Goal: Ask a question

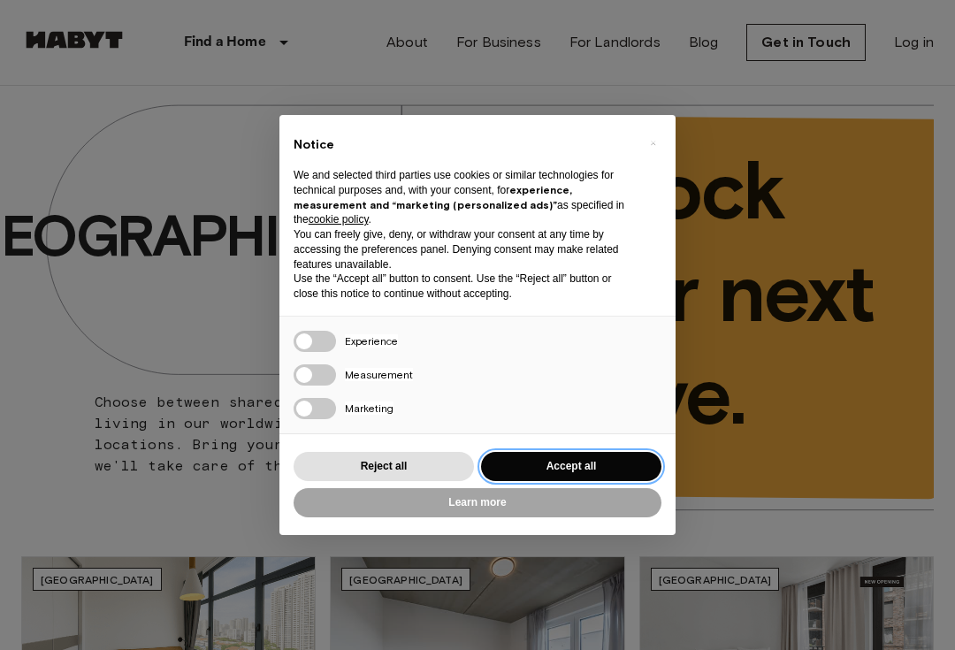
click at [629, 467] on button "Accept all" at bounding box center [571, 466] width 180 height 29
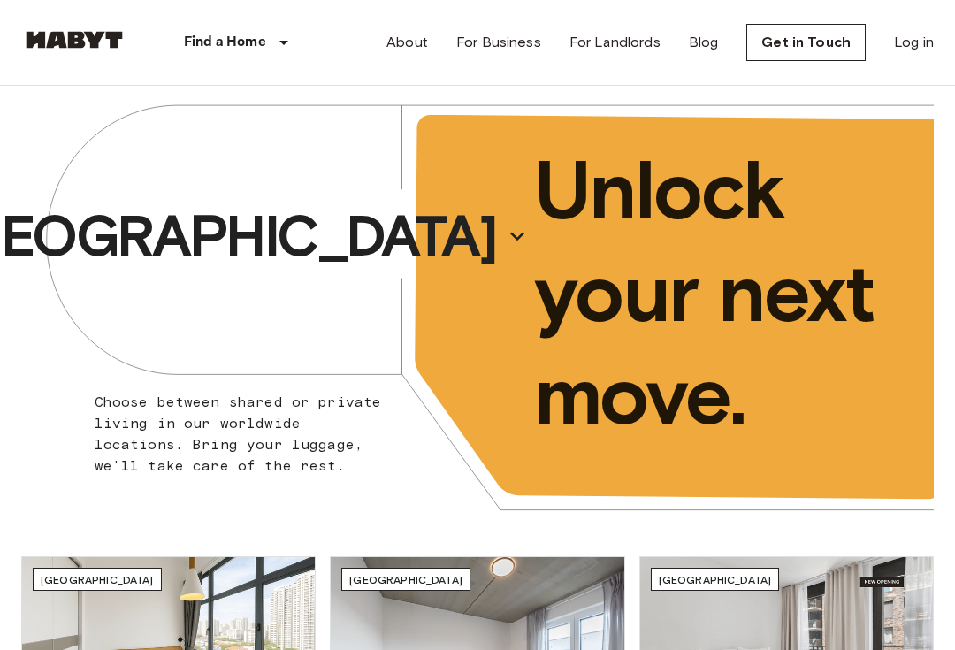
click at [927, 33] on link "Log in" at bounding box center [914, 42] width 40 height 21
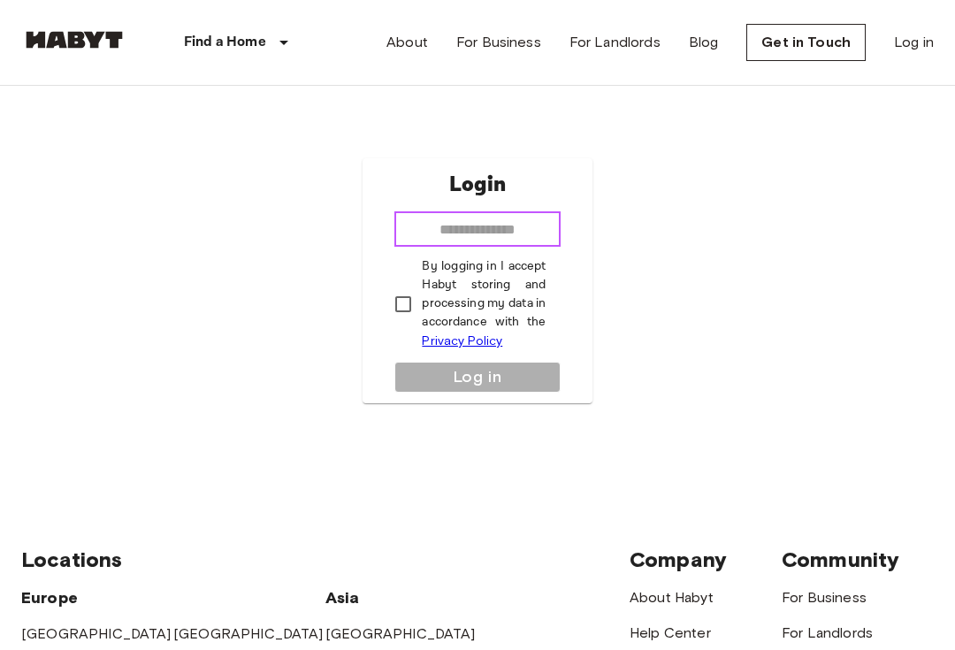
click at [531, 238] on input "email" at bounding box center [476, 228] width 165 height 35
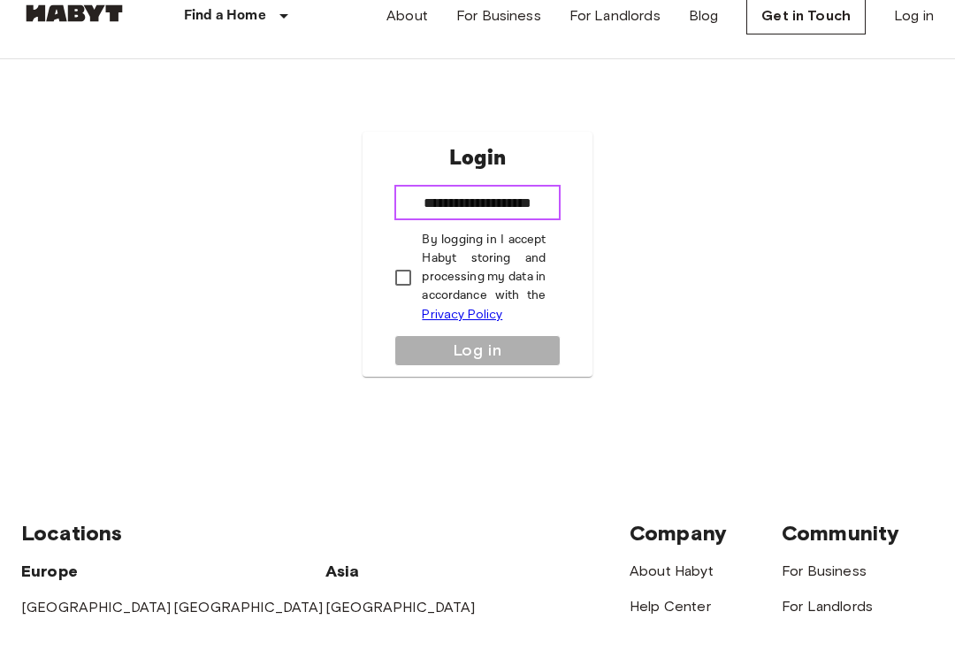
type input "**********"
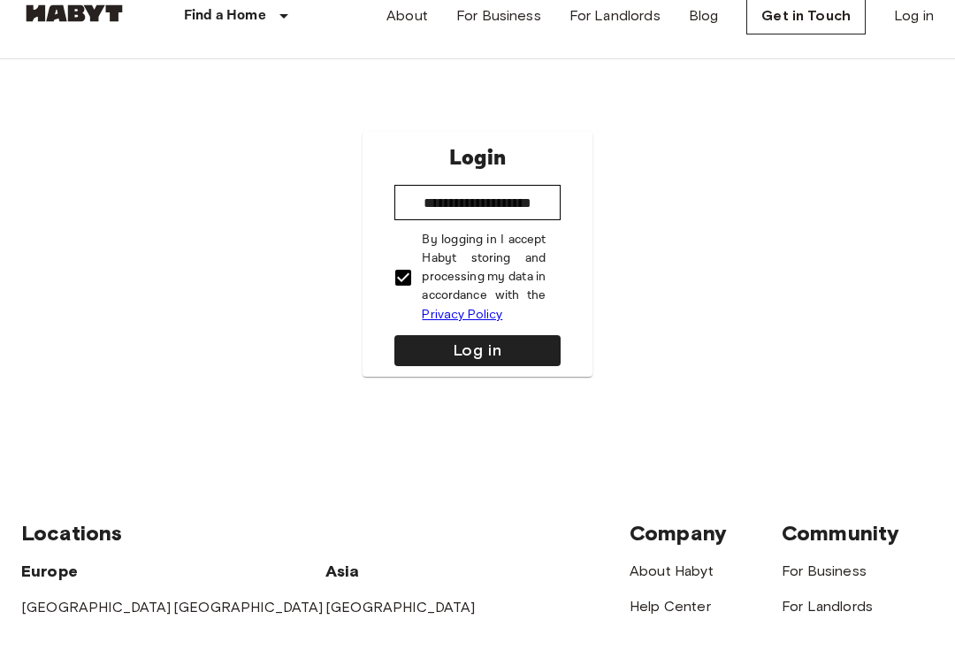
scroll to position [27, 0]
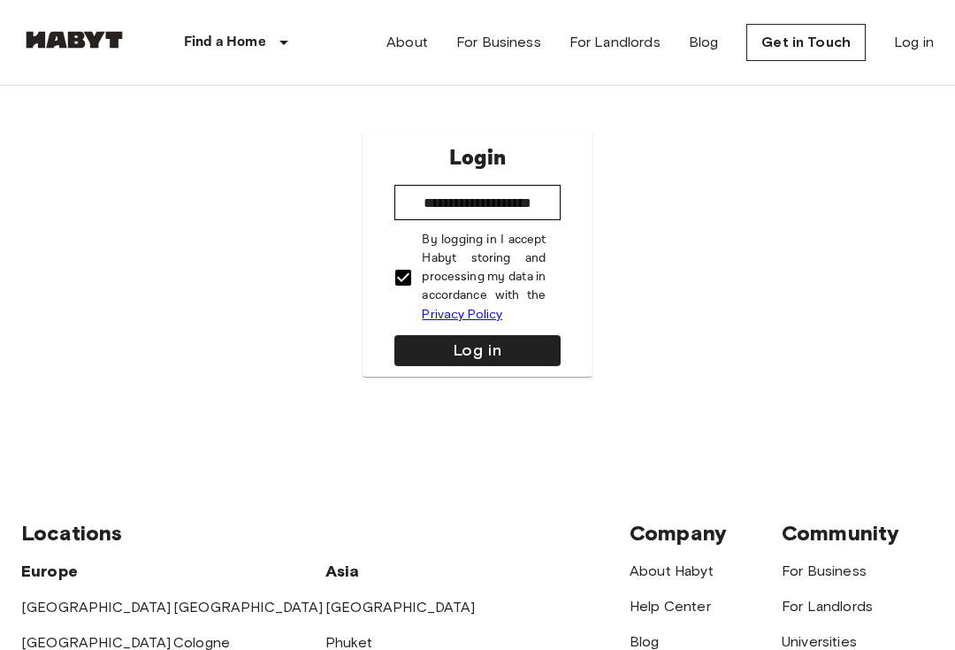
click at [540, 351] on button "Log in" at bounding box center [476, 350] width 165 height 31
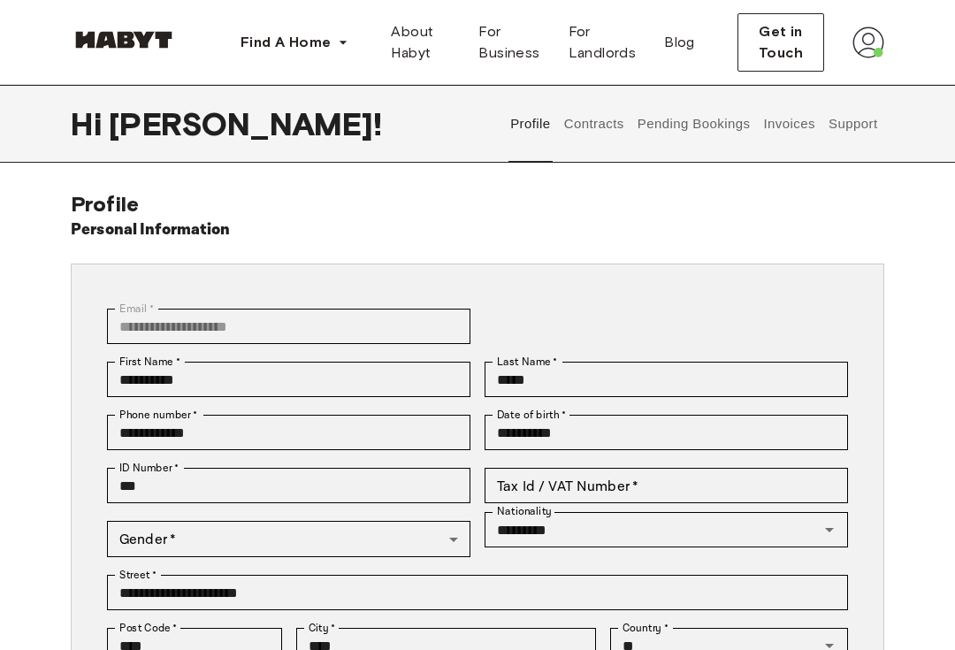
click at [866, 124] on button "Support" at bounding box center [853, 124] width 54 height 78
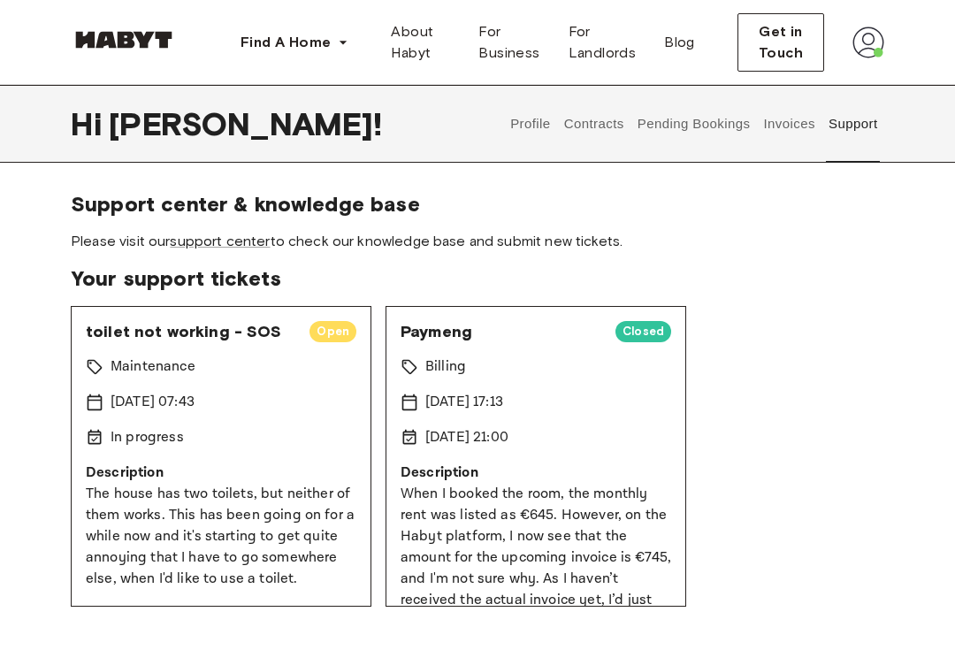
click at [247, 248] on link "support center" at bounding box center [220, 241] width 100 height 17
